Goal: Transaction & Acquisition: Obtain resource

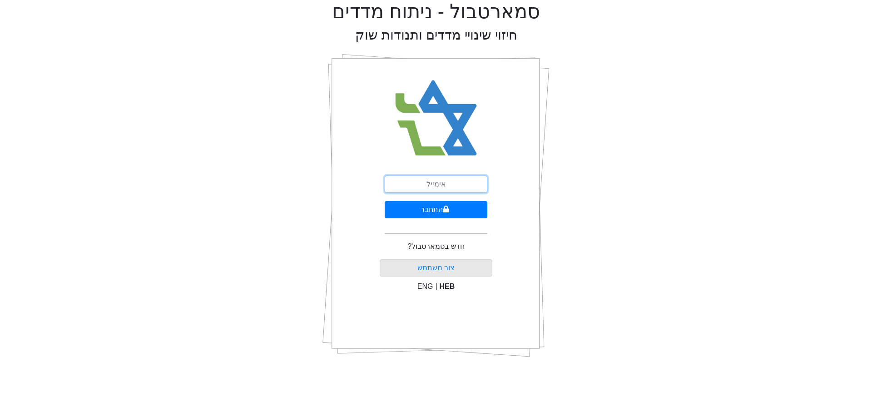
click at [415, 184] on input "email" at bounding box center [436, 183] width 103 height 17
click at [437, 180] on input "email" at bounding box center [436, 183] width 103 height 17
type input "[EMAIL_ADDRESS][DOMAIN_NAME]"
click at [421, 213] on button "התחבר" at bounding box center [436, 209] width 103 height 17
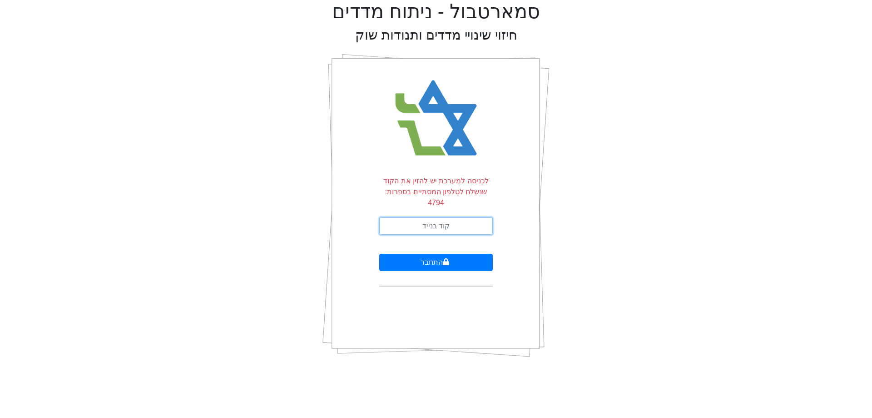
click at [453, 217] on input "text" at bounding box center [436, 225] width 114 height 17
drag, startPoint x: 441, startPoint y: 216, endPoint x: 390, endPoint y: 219, distance: 51.0
click at [441, 217] on input "text" at bounding box center [436, 225] width 114 height 17
type input "741742"
click at [379, 254] on button "התחבר" at bounding box center [436, 262] width 114 height 17
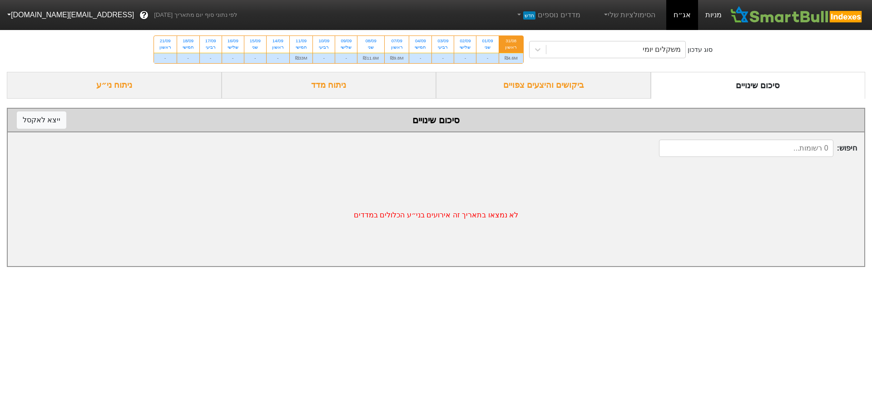
click at [711, 17] on link "מניות" at bounding box center [713, 15] width 31 height 30
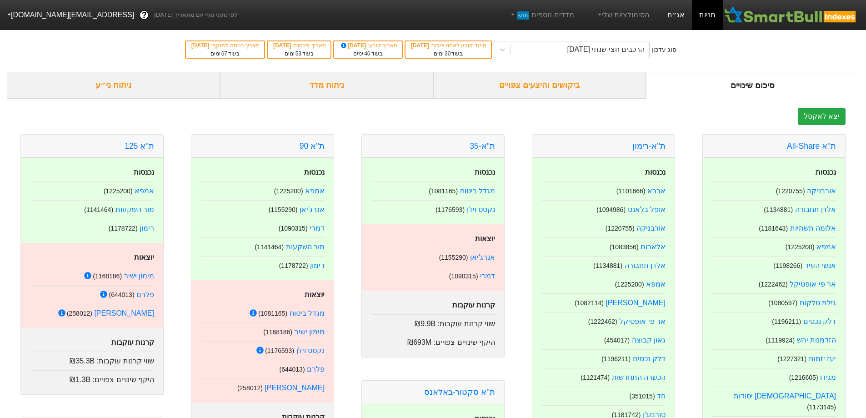
click at [680, 13] on link "אג״ח" at bounding box center [676, 15] width 32 height 30
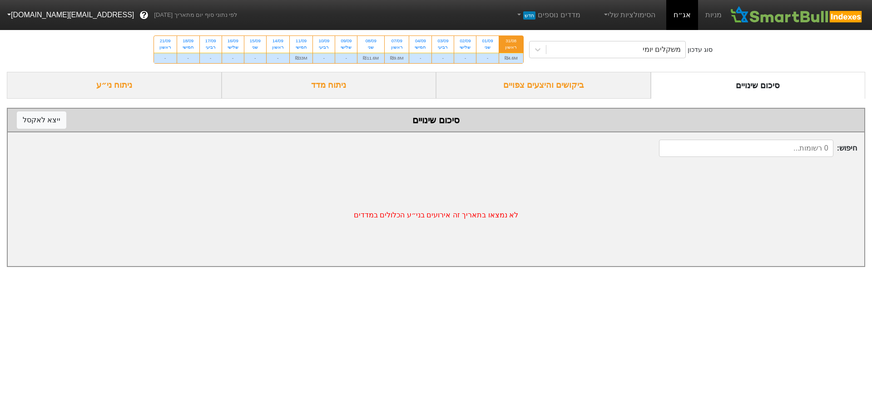
click at [562, 87] on div "ביקושים והיצעים צפויים" at bounding box center [543, 85] width 215 height 27
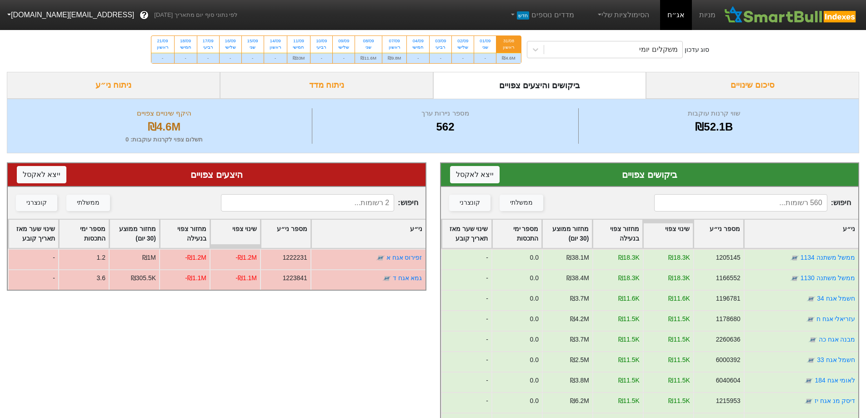
click at [512, 57] on div "₪4.6M" at bounding box center [508, 58] width 24 height 10
click at [508, 42] on input "31/08 ראשון ₪4.6M" at bounding box center [506, 39] width 6 height 6
click at [294, 44] on div "חמישי" at bounding box center [299, 47] width 12 height 6
click at [294, 42] on input "11/09 חמישי ₪33M" at bounding box center [296, 39] width 6 height 6
radio input "true"
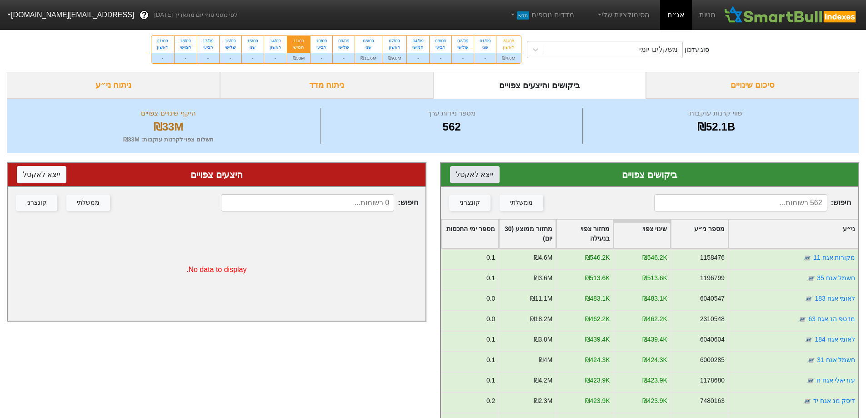
click at [467, 175] on button "ייצא ל אקסל" at bounding box center [475, 174] width 50 height 17
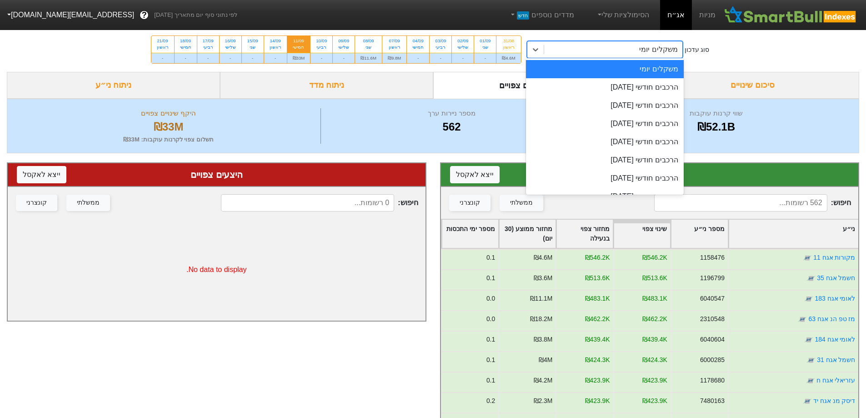
click at [627, 54] on div "משקלים יומי" at bounding box center [613, 49] width 138 height 16
click at [623, 84] on div "הרכבים חודשי [DATE]" at bounding box center [605, 87] width 158 height 18
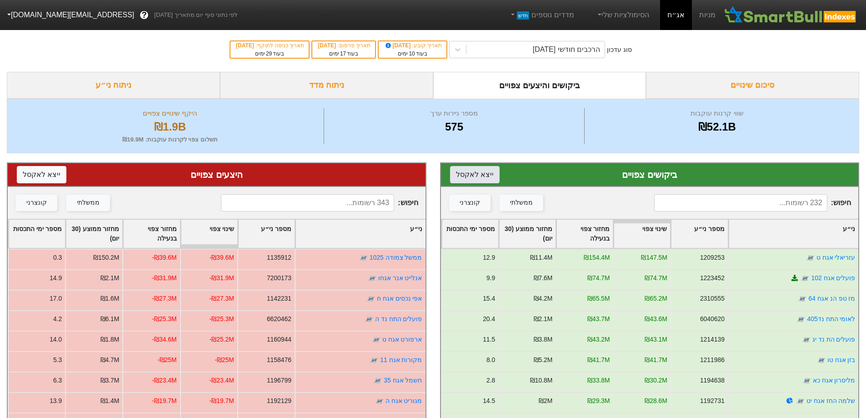
click at [482, 176] on button "ייצא ל אקסל" at bounding box center [475, 174] width 50 height 17
click at [38, 172] on button "ייצא ל אקסל" at bounding box center [42, 174] width 50 height 17
click at [528, 49] on div "הרכבים חודשי [DATE]" at bounding box center [535, 49] width 138 height 16
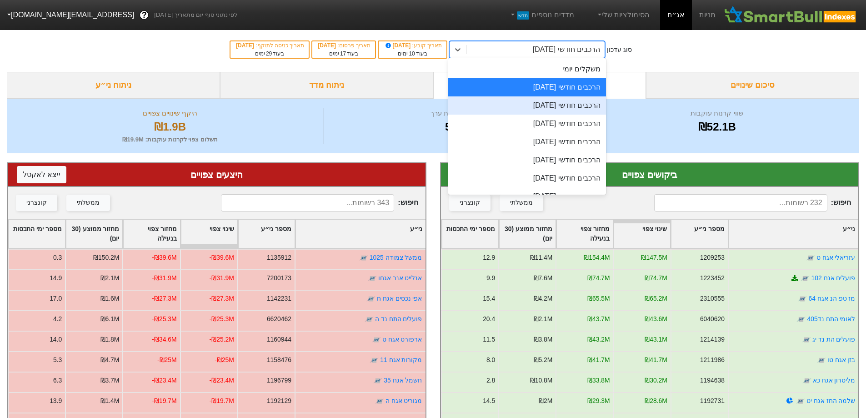
click at [533, 103] on div "הרכבים חודשי [DATE]" at bounding box center [527, 105] width 158 height 18
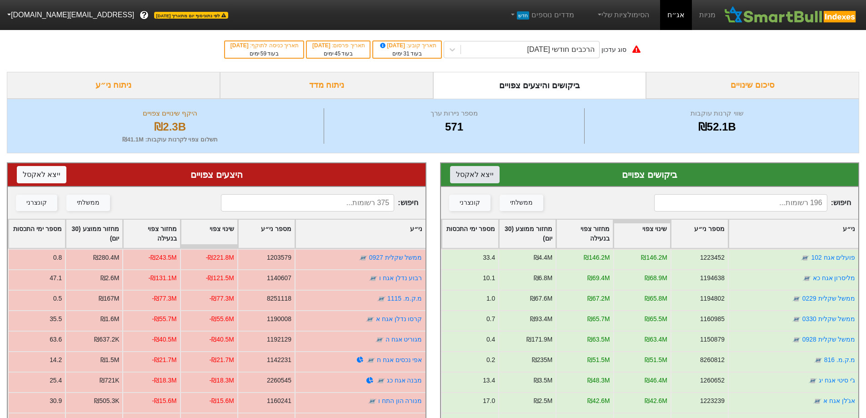
click at [481, 174] on button "ייצא ל אקסל" at bounding box center [475, 174] width 50 height 17
click at [35, 173] on button "ייצא ל אקסל" at bounding box center [42, 174] width 50 height 17
click at [549, 44] on div "הרכבים חודשי [DATE]" at bounding box center [530, 49] width 138 height 16
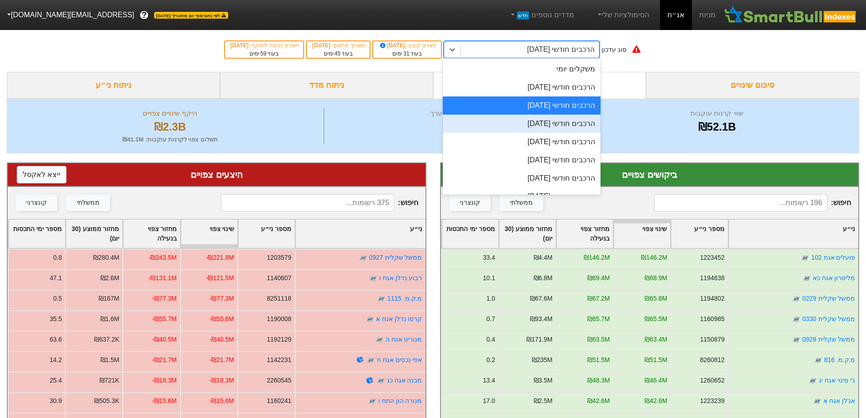
click at [544, 124] on div "הרכבים חודשי [DATE]" at bounding box center [522, 123] width 158 height 18
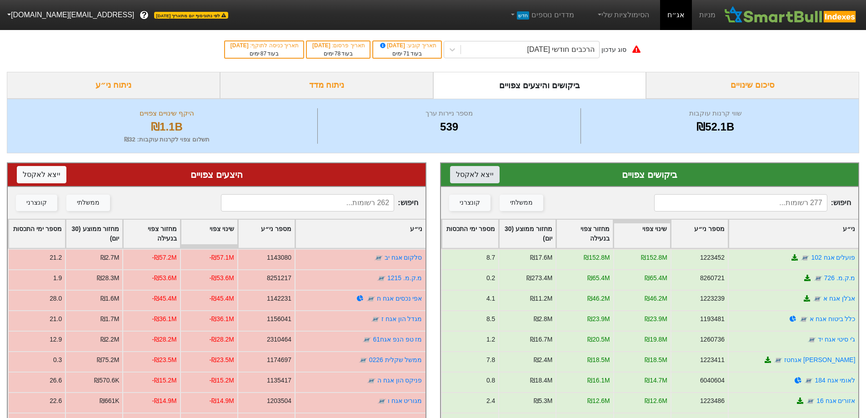
click at [476, 175] on button "ייצא ל אקסל" at bounding box center [475, 174] width 50 height 17
click at [38, 172] on button "ייצא ל אקסל" at bounding box center [42, 174] width 50 height 17
click at [245, 175] on div "היצעים צפויים ייצא ל אקסל" at bounding box center [216, 175] width 399 height 14
click at [533, 175] on div "ביקושים צפויים ייצא ל אקסל" at bounding box center [649, 175] width 399 height 14
click at [776, 208] on input at bounding box center [740, 202] width 173 height 17
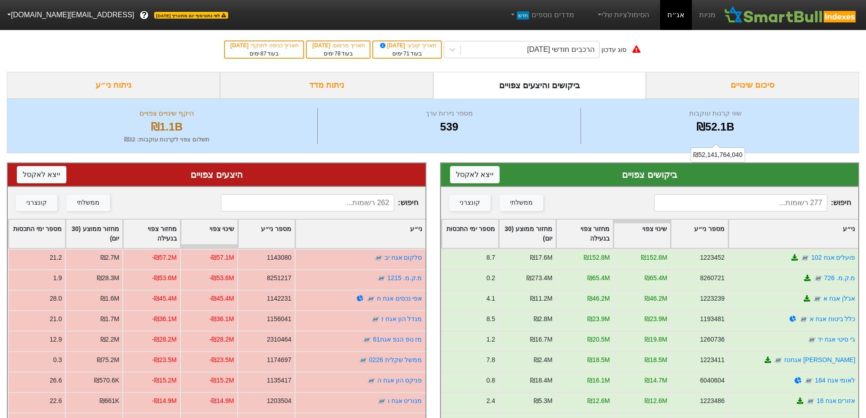
click at [784, 134] on div "₪52.1B" at bounding box center [715, 127] width 264 height 16
